Goal: Check status: Check status

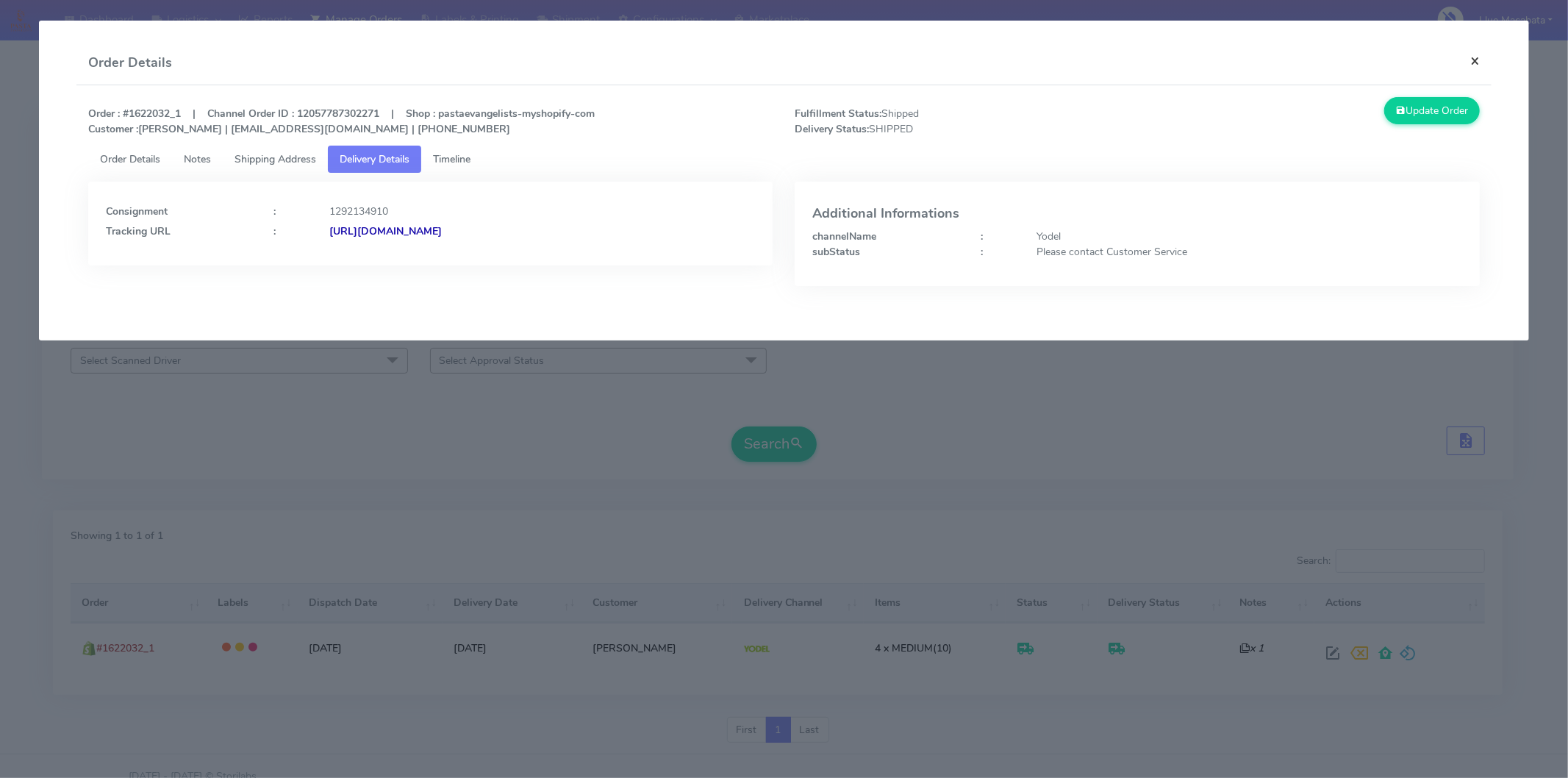
drag, startPoint x: 1472, startPoint y: 68, endPoint x: 1454, endPoint y: 64, distance: 18.4
click at [1471, 68] on button "×" at bounding box center [1475, 61] width 33 height 39
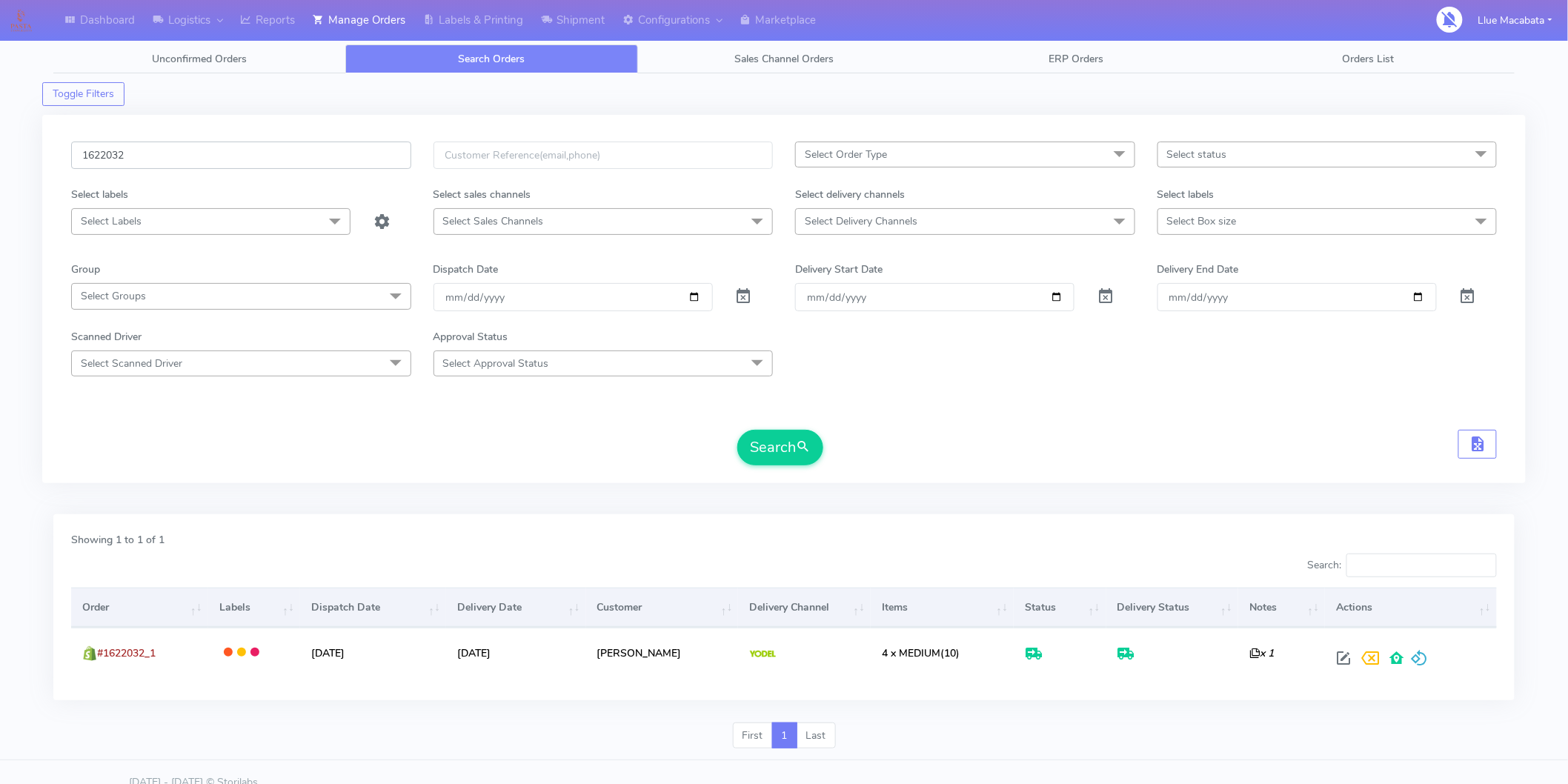
click at [190, 161] on input "1622032" at bounding box center [241, 155] width 340 height 27
click at [189, 161] on input "1622032" at bounding box center [241, 155] width 340 height 27
paste input "5864"
type input "1625864"
click at [775, 449] on button "Search" at bounding box center [780, 448] width 86 height 36
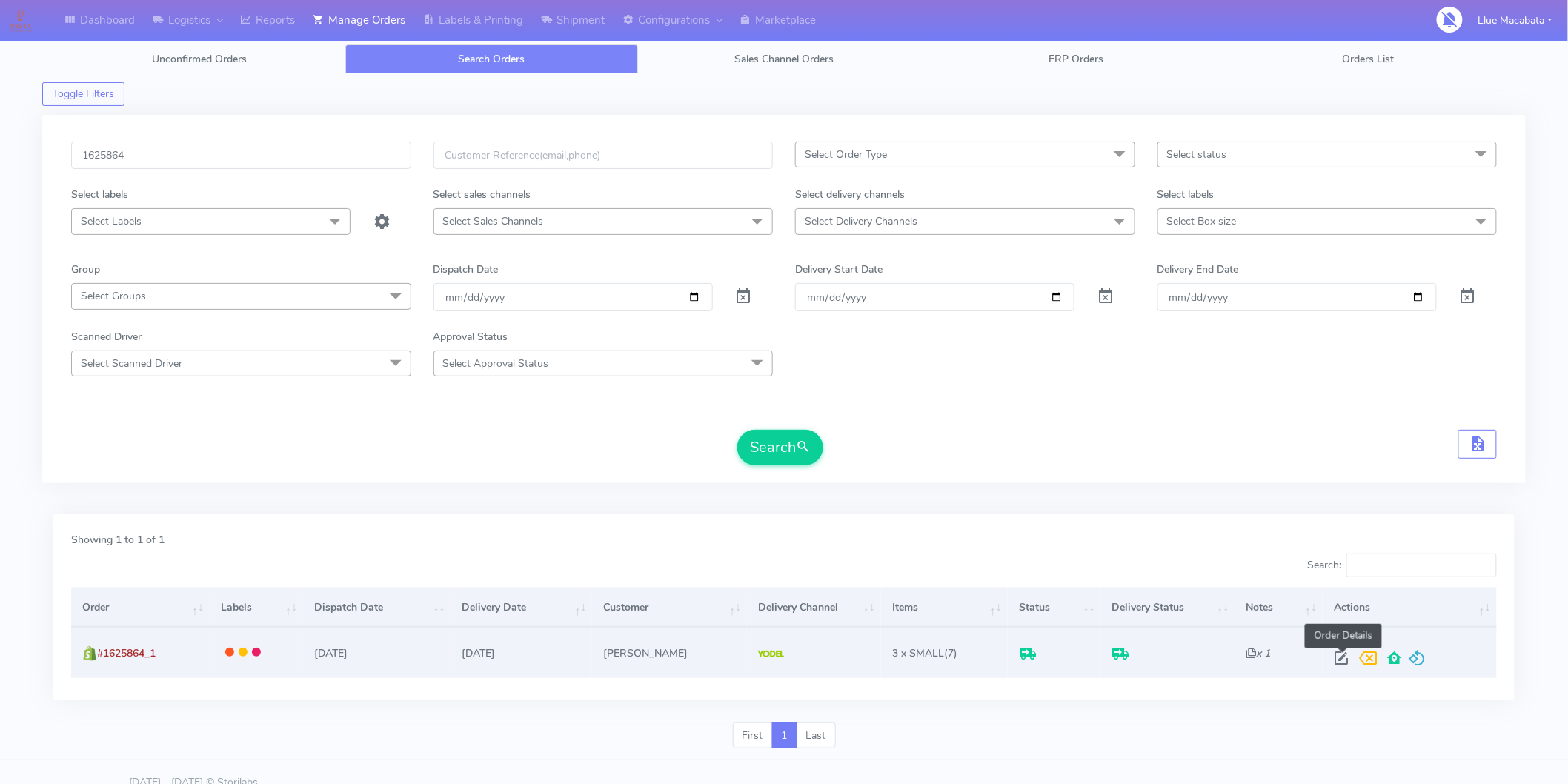
click at [1346, 664] on span at bounding box center [1342, 661] width 26 height 14
select select "5"
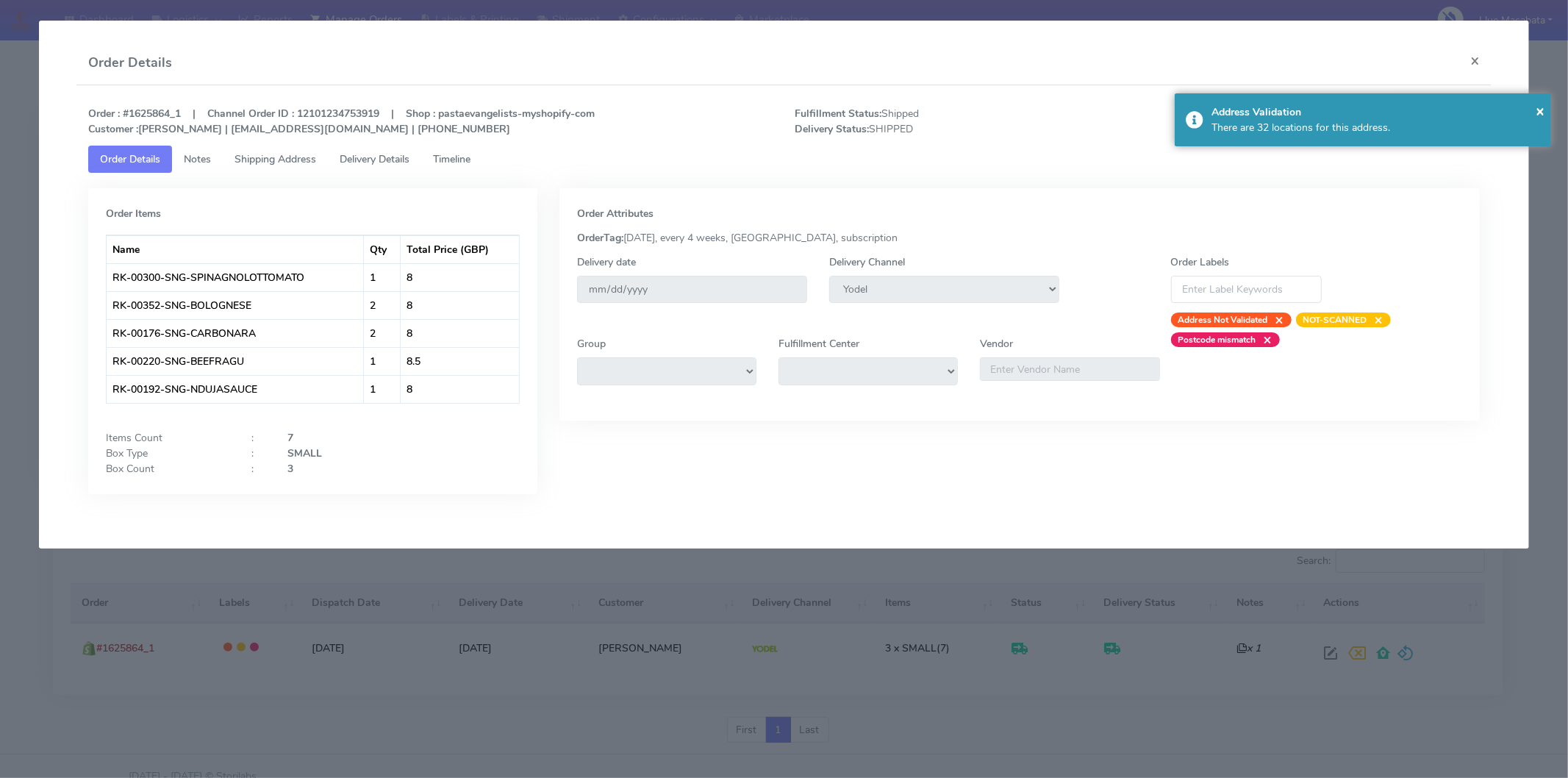
click at [391, 153] on span "Delivery Details" at bounding box center [374, 159] width 69 height 14
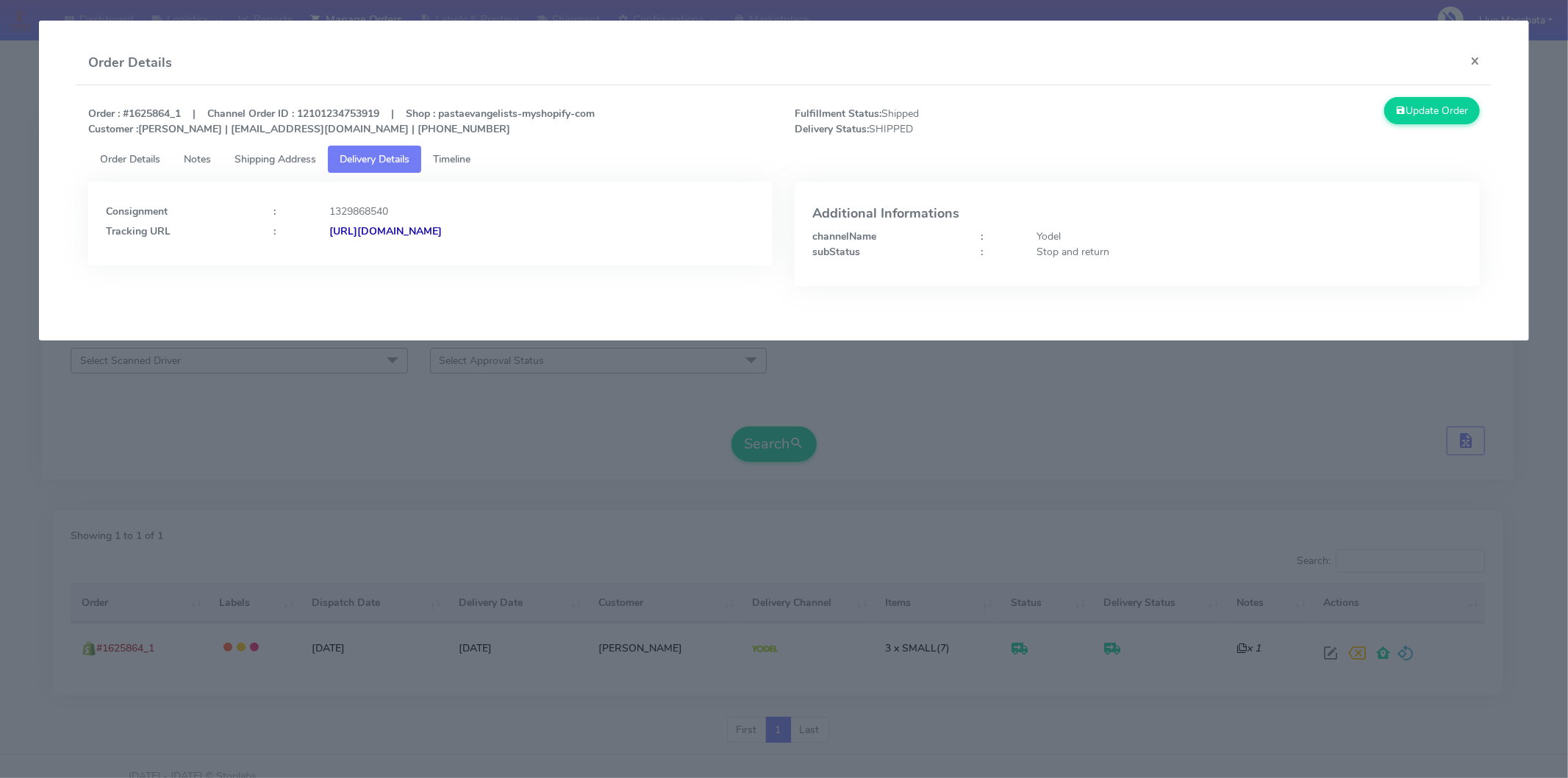
click at [501, 238] on div "Consignment : 1329868540 Tracking URL : [URL][DOMAIN_NAME]" at bounding box center [430, 223] width 685 height 84
click at [442, 231] on strong "[URL][DOMAIN_NAME]" at bounding box center [385, 231] width 113 height 14
